Goal: Information Seeking & Learning: Learn about a topic

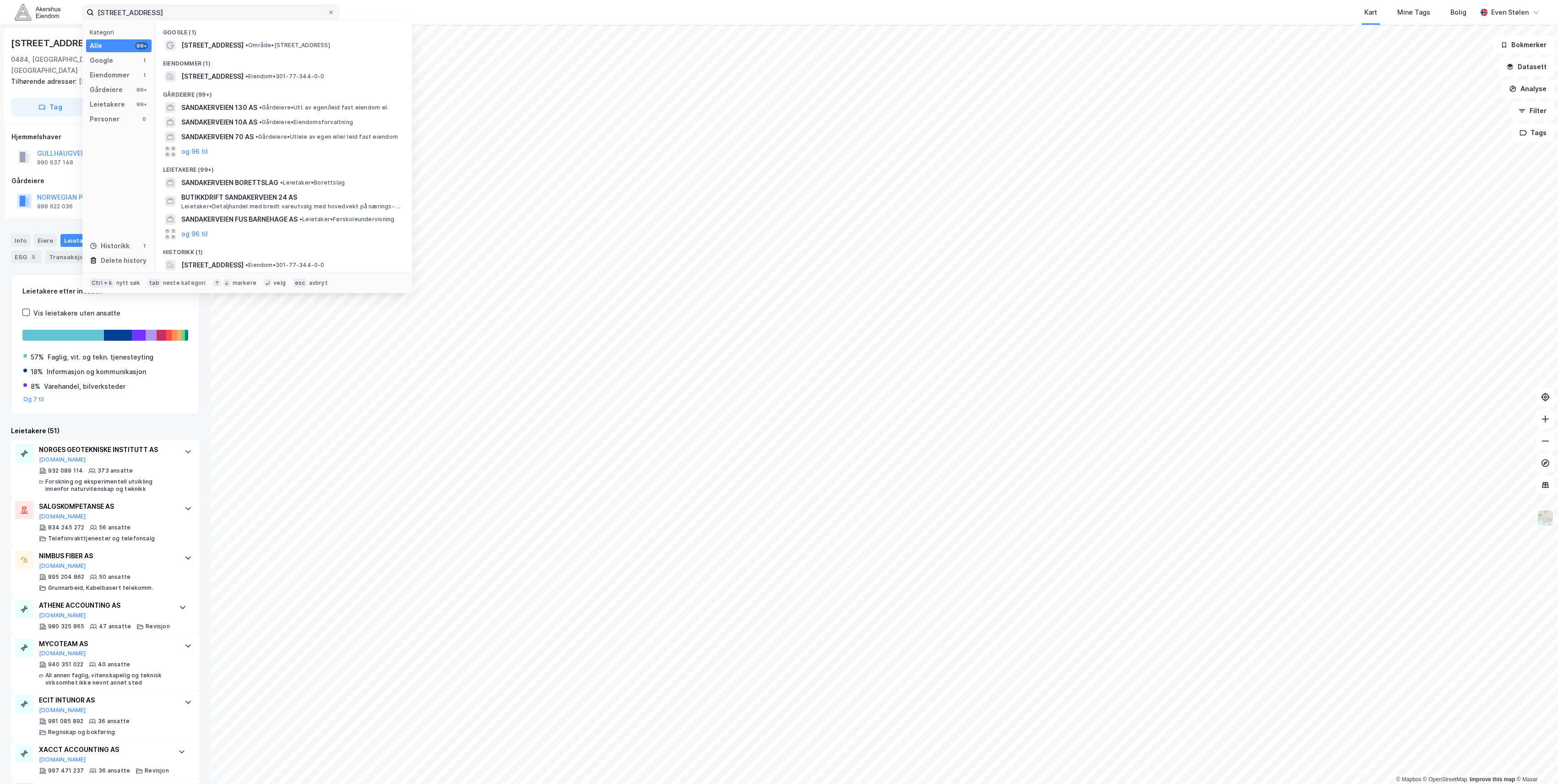
click at [232, 12] on input "[STREET_ADDRESS]" at bounding box center [210, 12] width 234 height 14
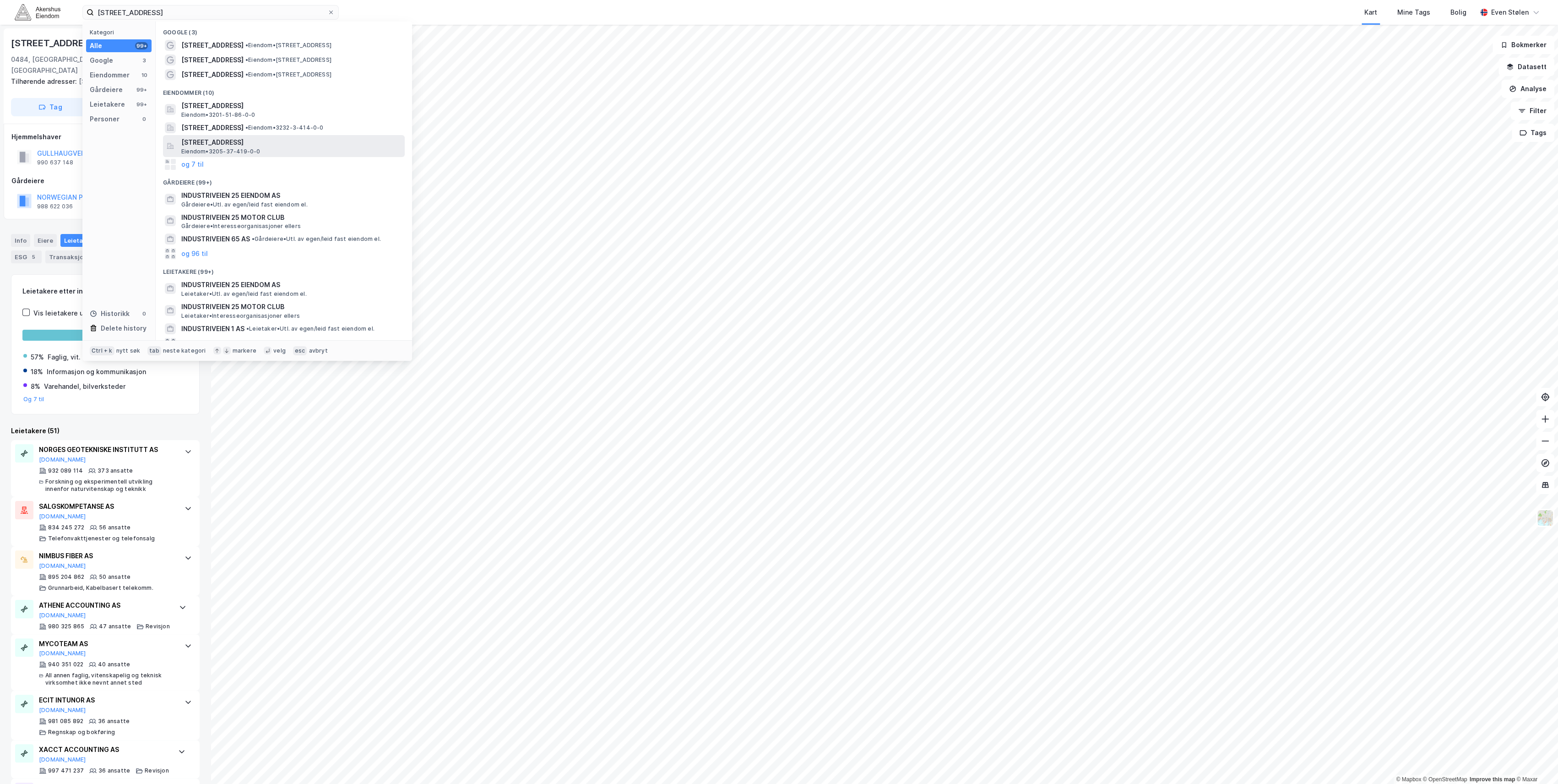
click at [352, 141] on span "[STREET_ADDRESS]" at bounding box center [291, 142] width 220 height 11
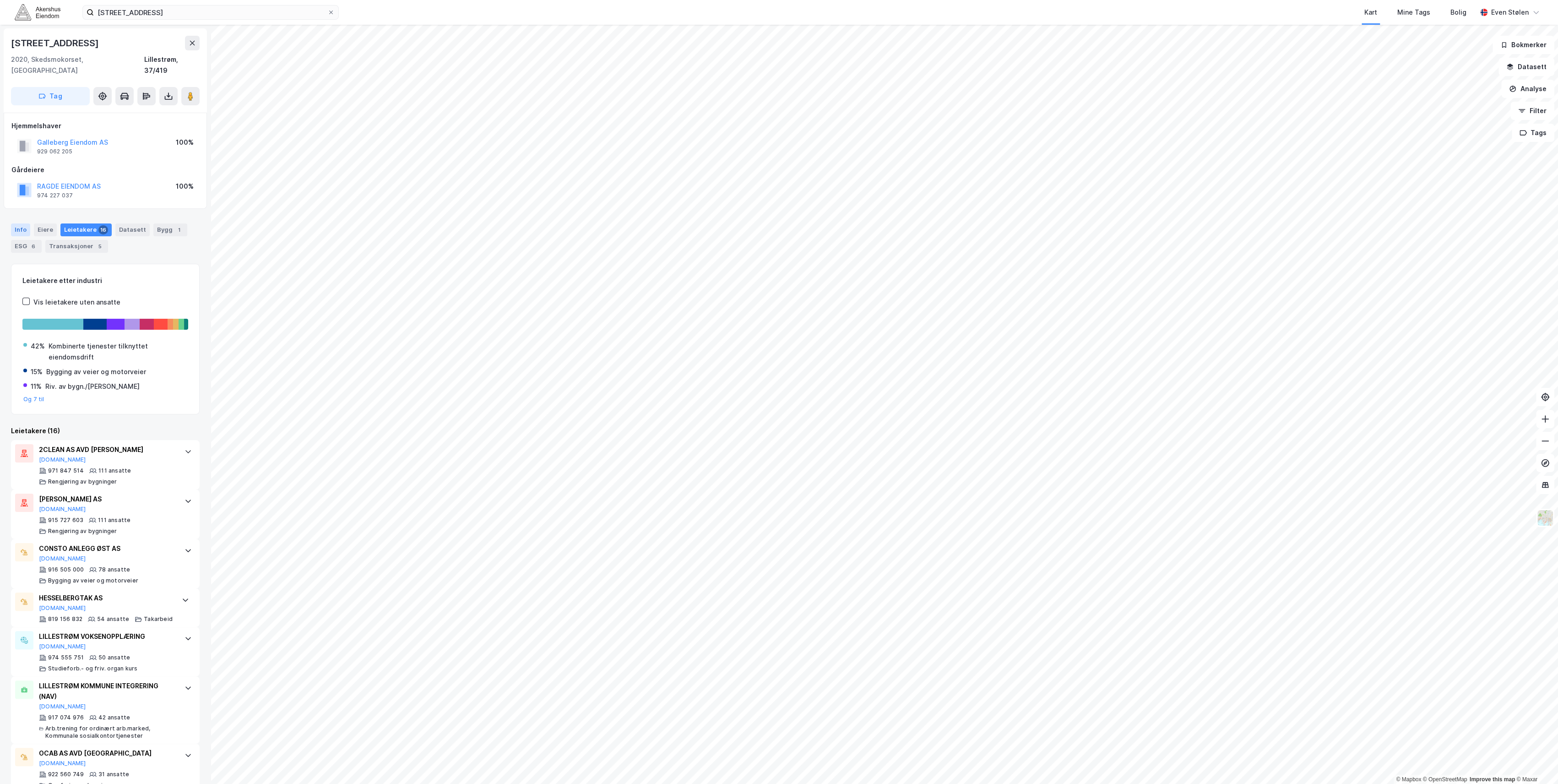
click at [20, 223] on div "Info" at bounding box center [21, 229] width 19 height 13
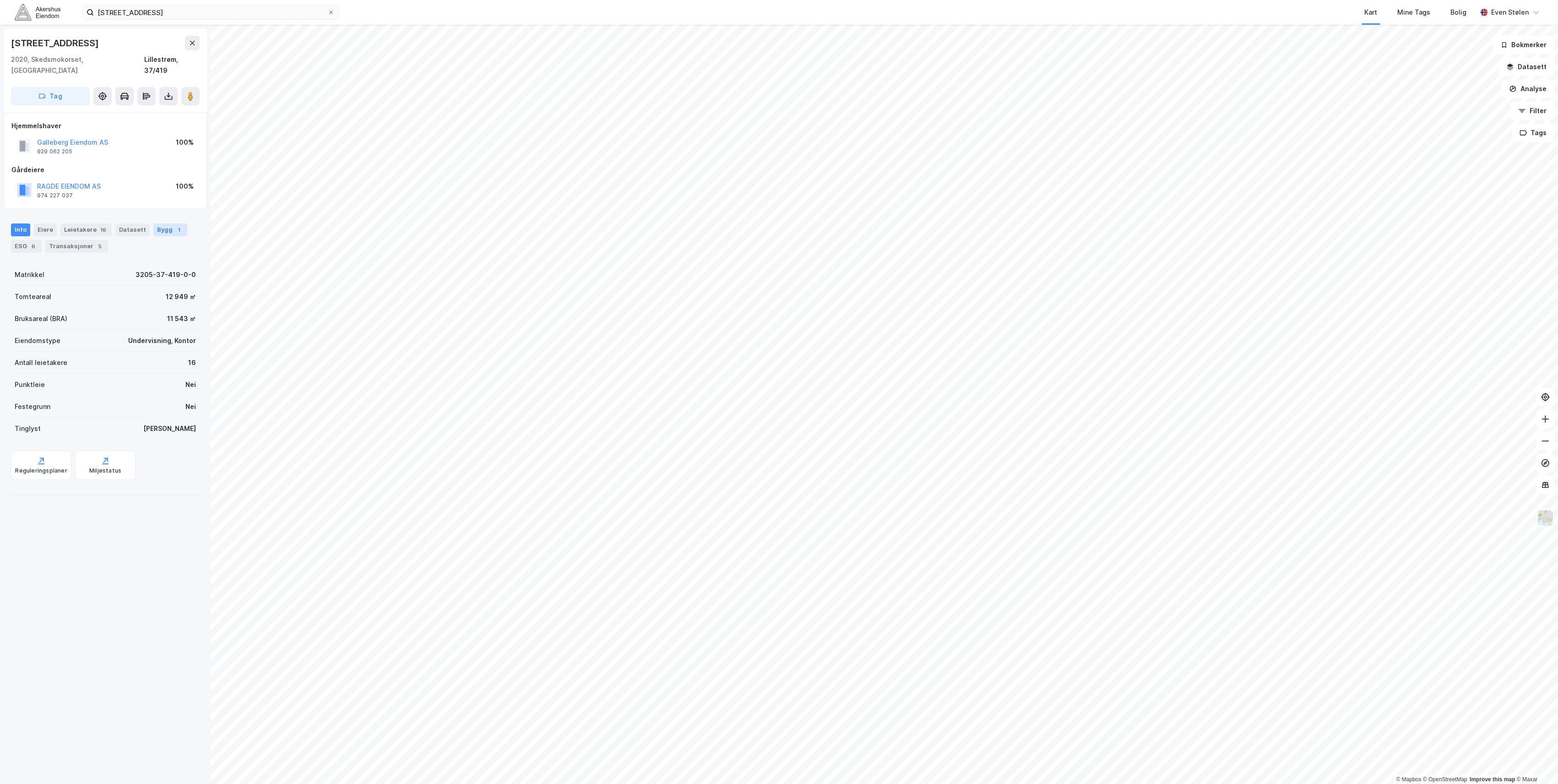
click at [156, 223] on div "Bygg 1" at bounding box center [170, 229] width 34 height 13
click at [113, 480] on div "Industriveien 25 2020, Skedsmokorset, [GEOGRAPHIC_DATA], 37/419 Tag Hjemmelshav…" at bounding box center [105, 405] width 211 height 759
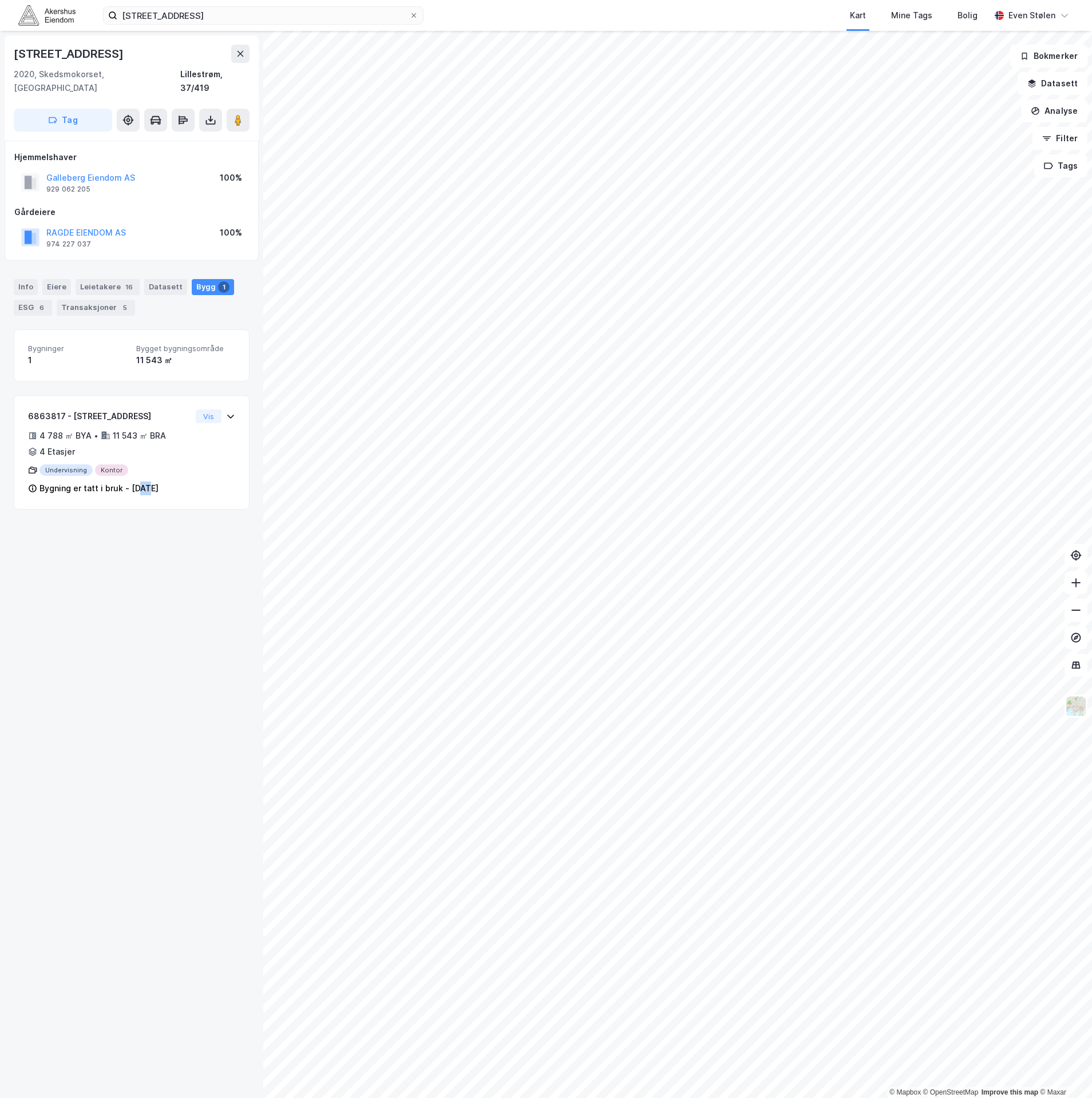
click at [268, 6] on div "INDUSTRIVEIEN 25 Kart Mine Tags Bolig [PERSON_NAME]" at bounding box center [546, 16] width 1092 height 31
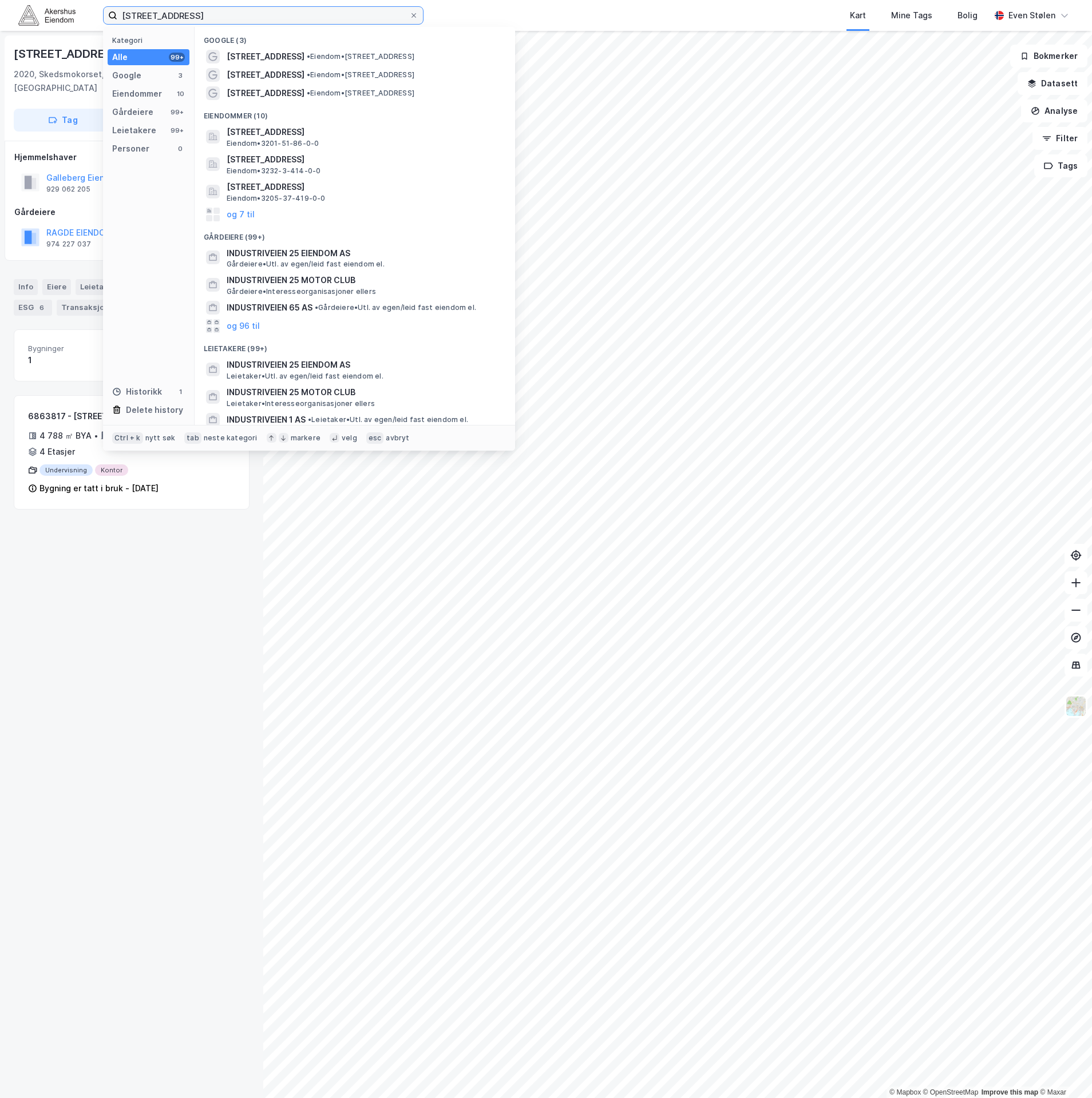
click at [273, 16] on input "[STREET_ADDRESS]" at bounding box center [262, 15] width 292 height 17
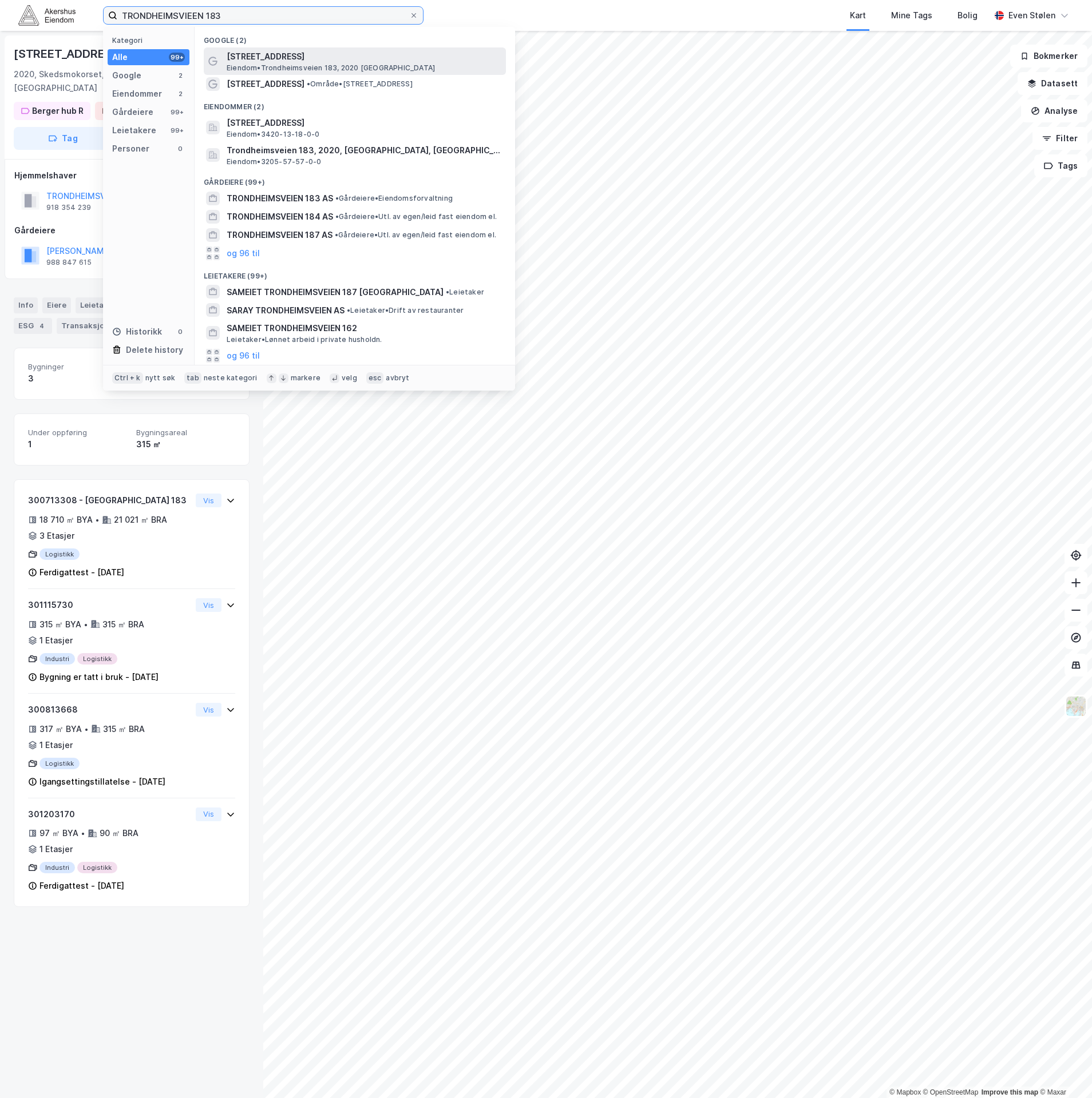
click at [219, 17] on input "TRONDHEIMSVIEEN 183" at bounding box center [262, 15] width 292 height 17
paste input "[URL][DOMAIN_NAME]"
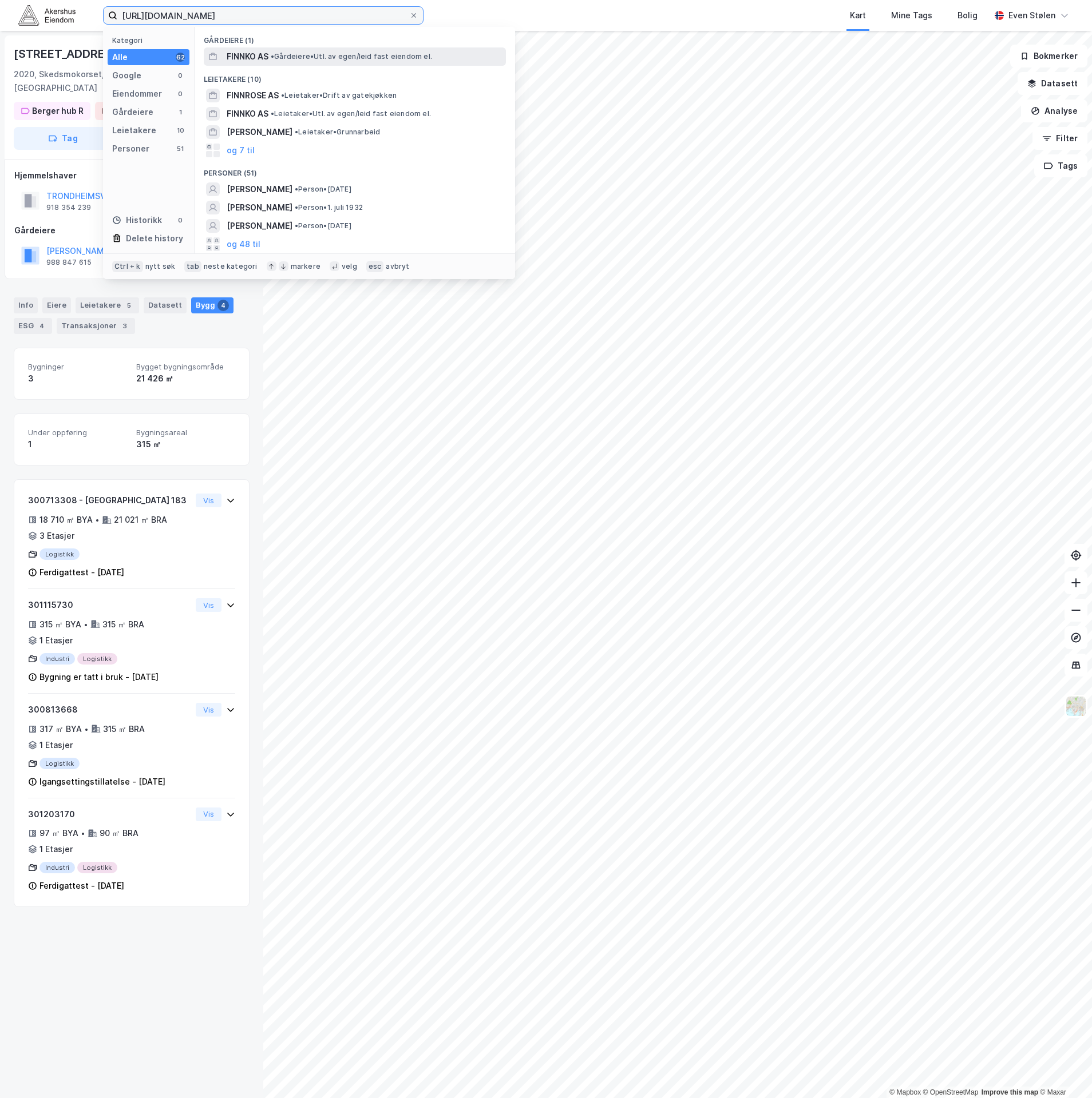
click at [343, 15] on input "[URL][DOMAIN_NAME]" at bounding box center [262, 15] width 292 height 17
type input "[URL][DOMAIN_NAME]"
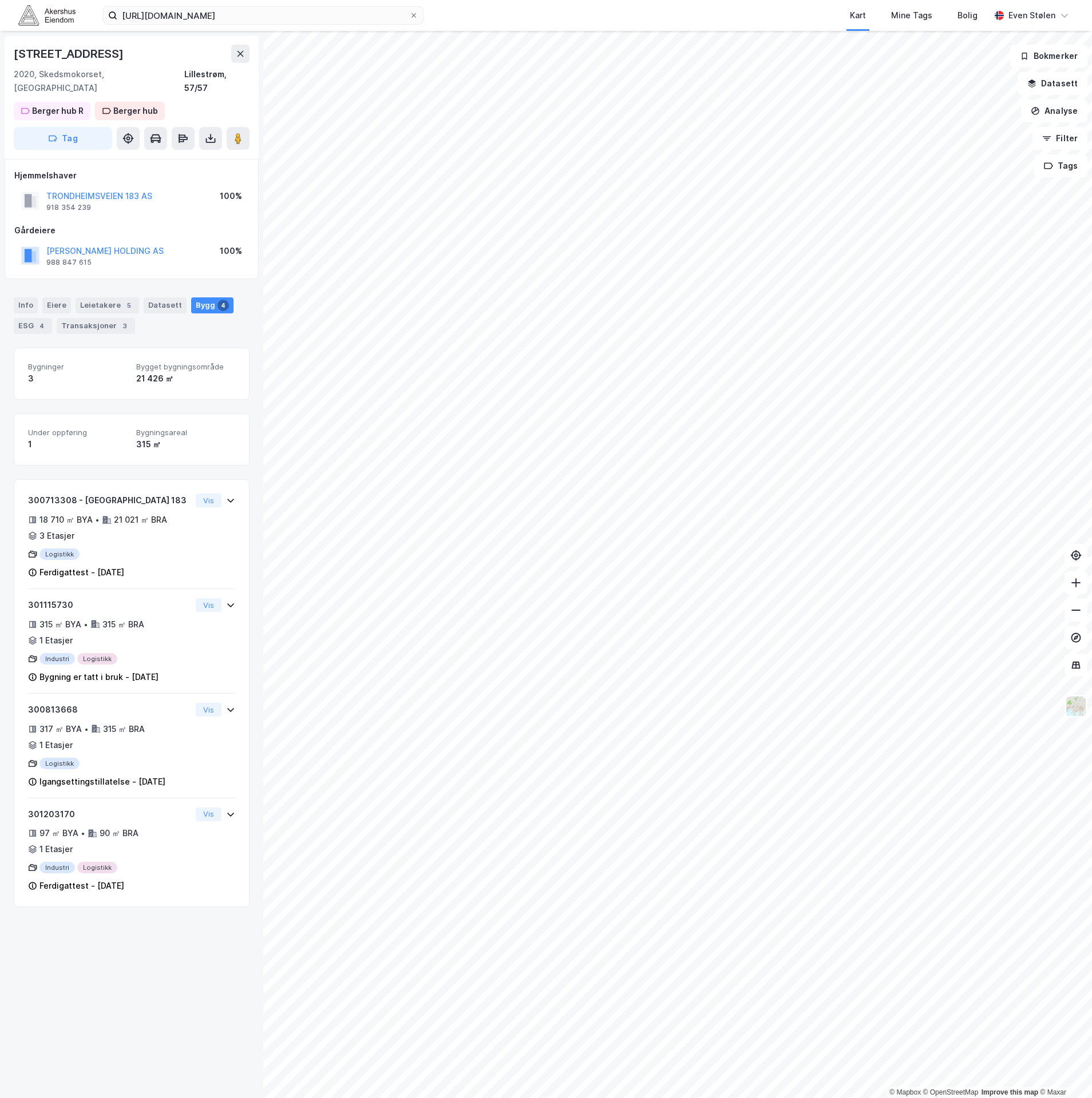
scroll to position [0, 0]
